Goal: Task Accomplishment & Management: Use online tool/utility

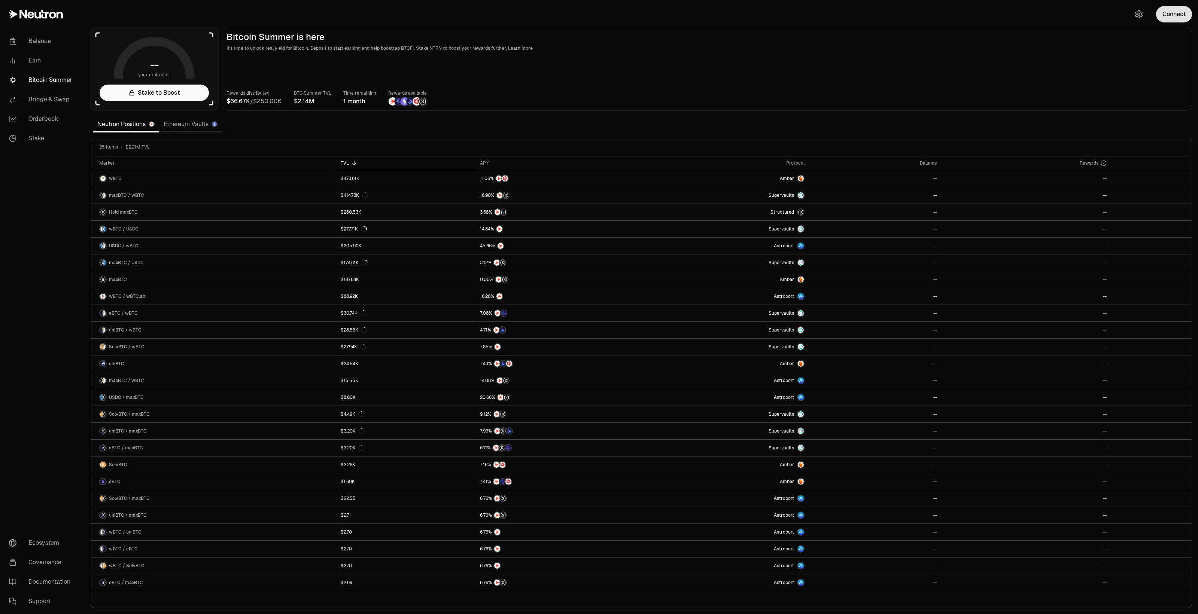
click at [1168, 17] on button "Connect" at bounding box center [1174, 14] width 36 height 16
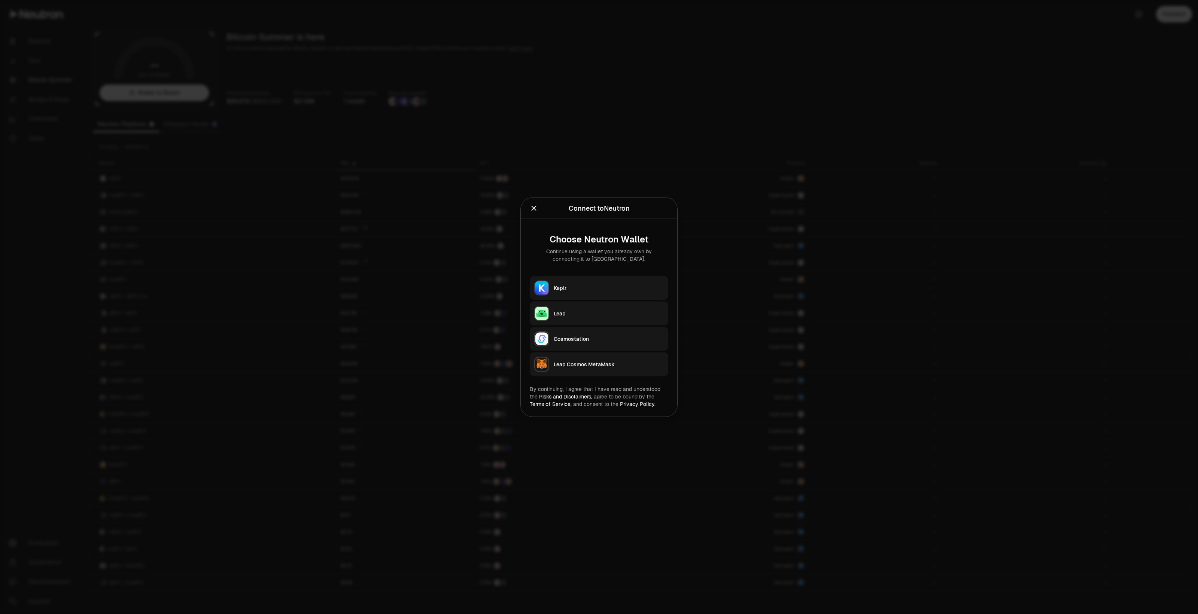
click at [620, 280] on button "Keplr" at bounding box center [599, 288] width 138 height 24
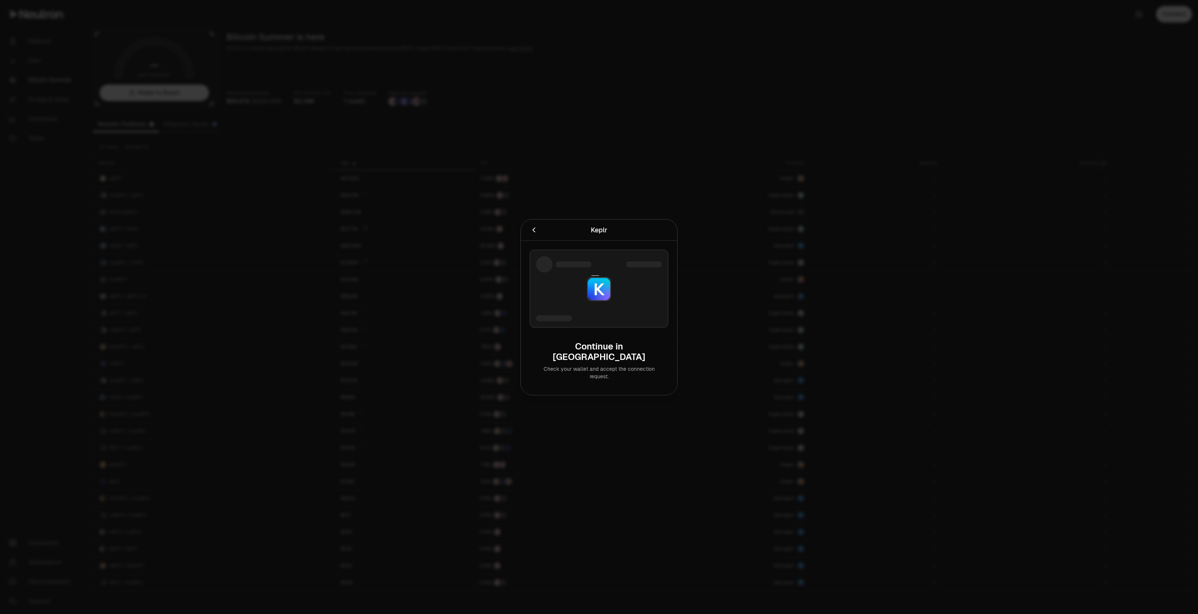
click at [1067, 122] on div at bounding box center [599, 307] width 1198 height 614
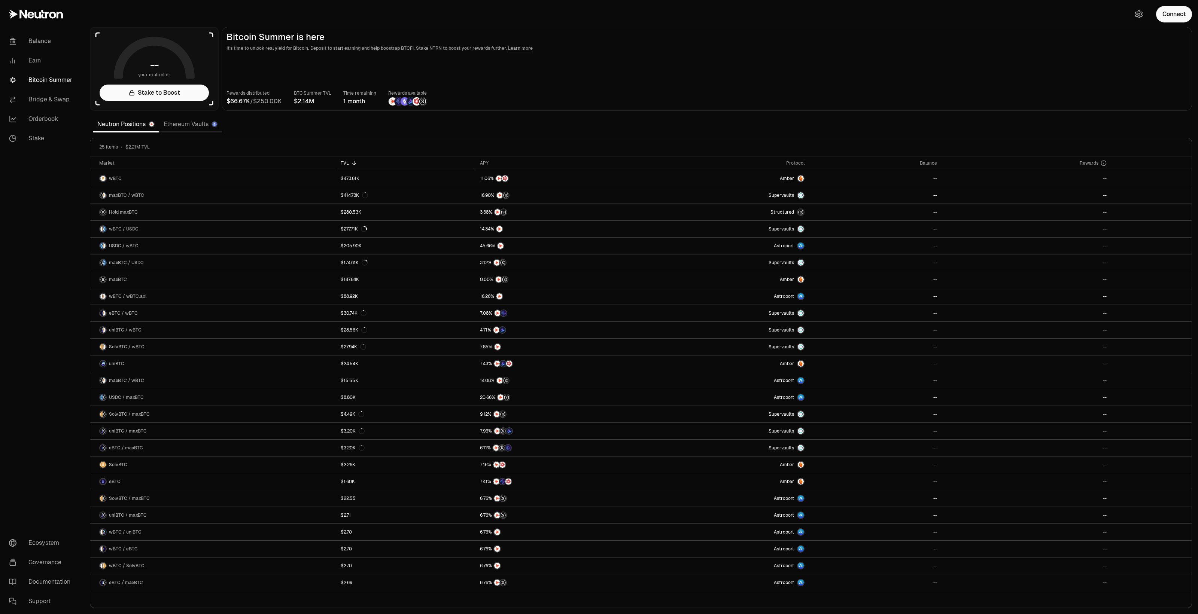
click at [1181, 23] on div "Connect" at bounding box center [1162, 14] width 72 height 28
click at [1166, 17] on button "Connect" at bounding box center [1174, 14] width 36 height 16
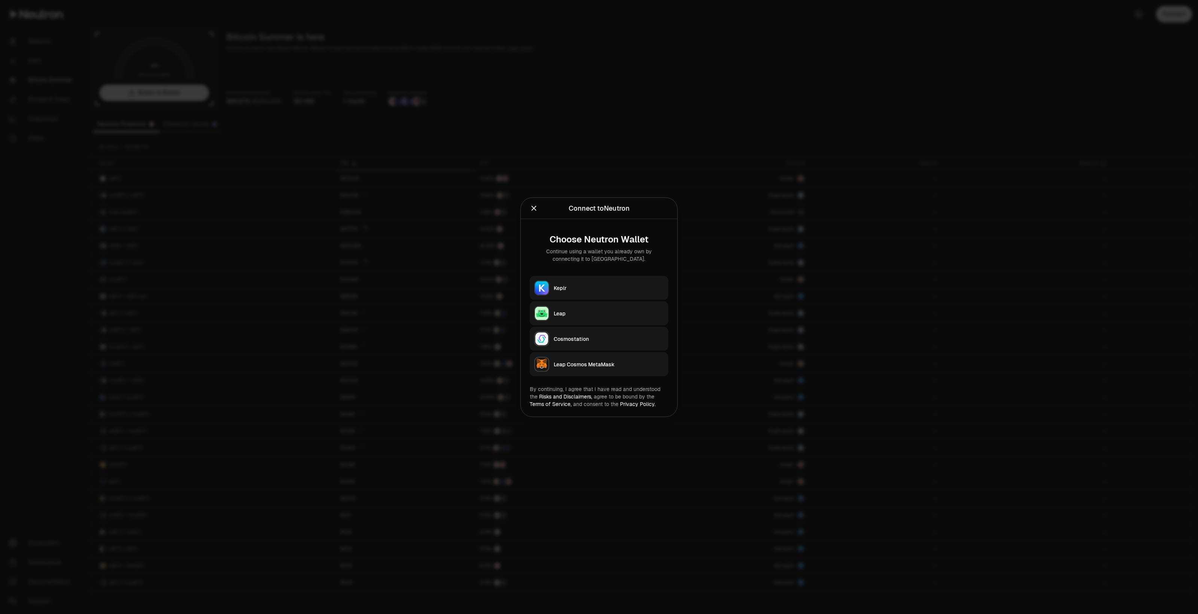
click at [555, 293] on button "Keplr" at bounding box center [599, 288] width 138 height 24
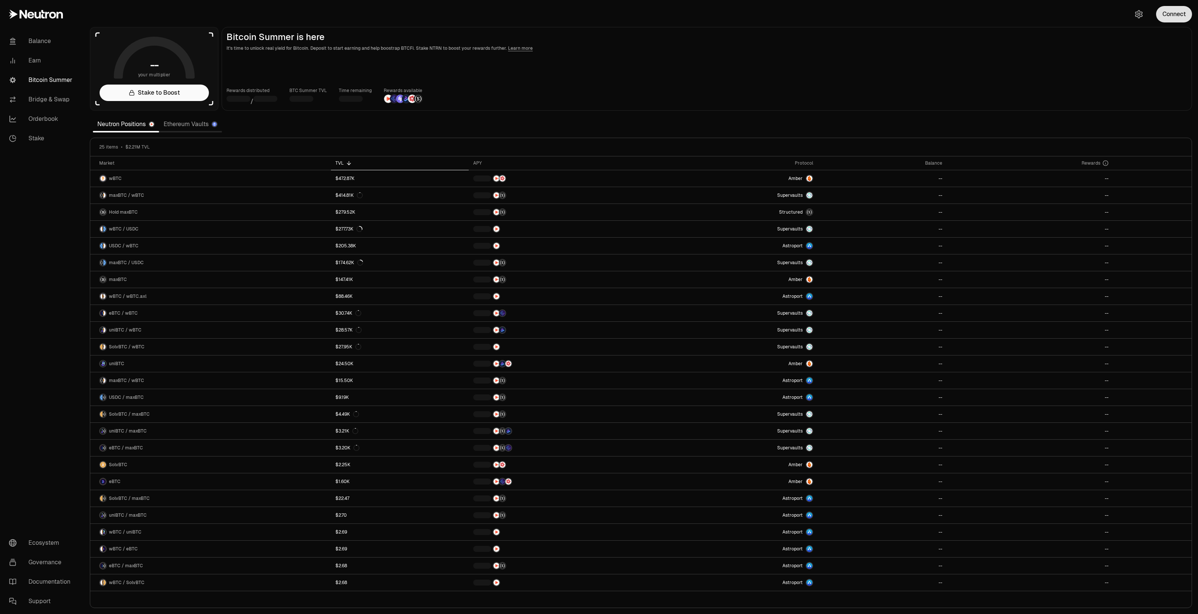
click at [1182, 12] on button "Connect" at bounding box center [1174, 14] width 36 height 16
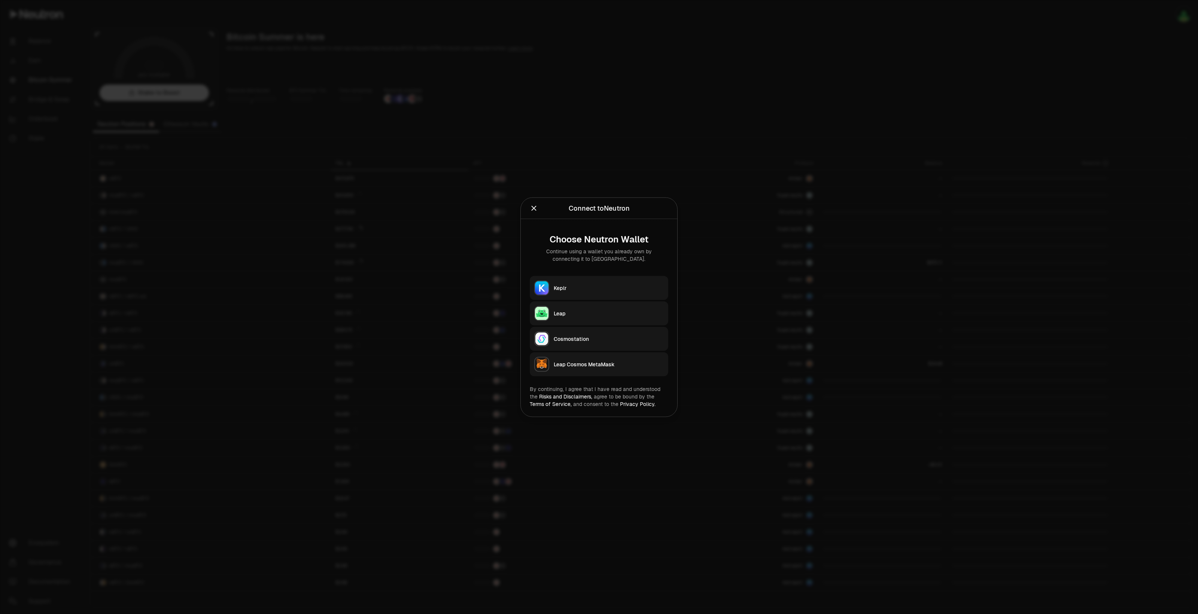
click at [552, 290] on button "Keplr" at bounding box center [599, 288] width 138 height 24
